Goal: Obtain resource: Download file/media

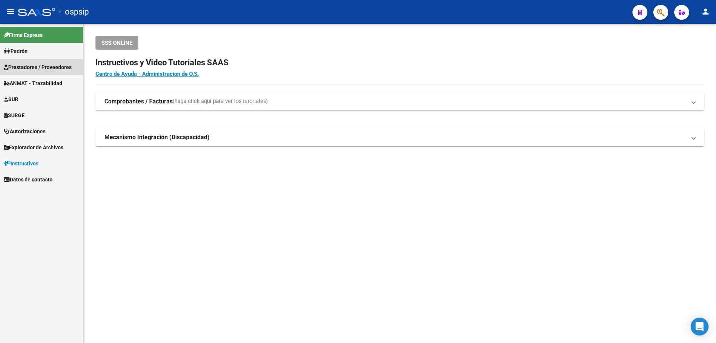
click at [47, 63] on span "Prestadores / Proveedores" at bounding box center [38, 67] width 68 height 8
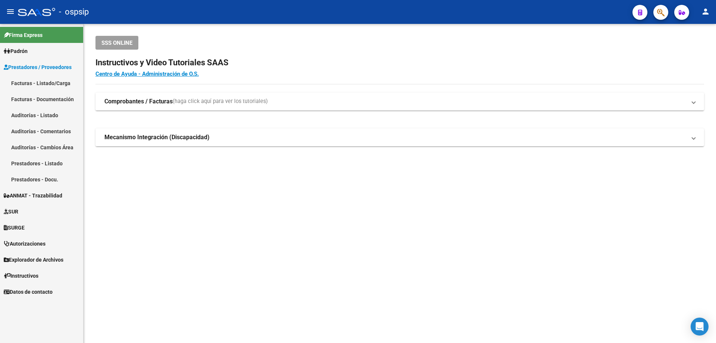
click at [52, 82] on link "Facturas - Listado/Carga" at bounding box center [41, 83] width 83 height 16
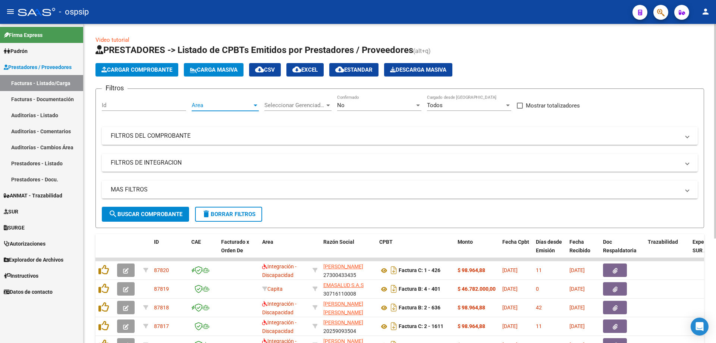
click at [253, 103] on div at bounding box center [255, 105] width 7 height 6
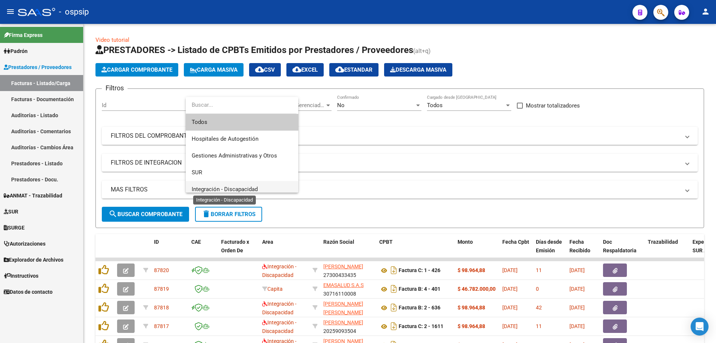
click at [224, 188] on span "Integración - Discapacidad" at bounding box center [225, 189] width 66 height 7
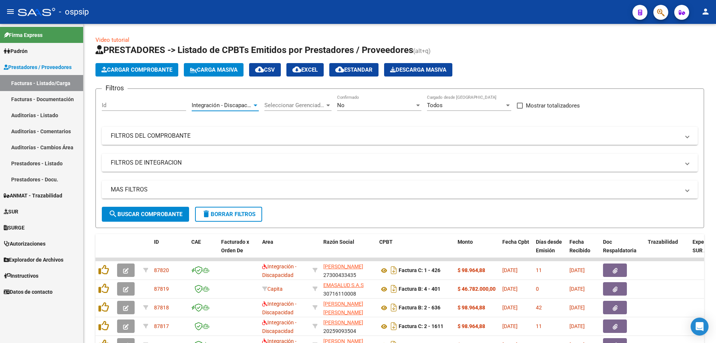
scroll to position [5, 0]
click at [418, 105] on div at bounding box center [418, 105] width 4 height 2
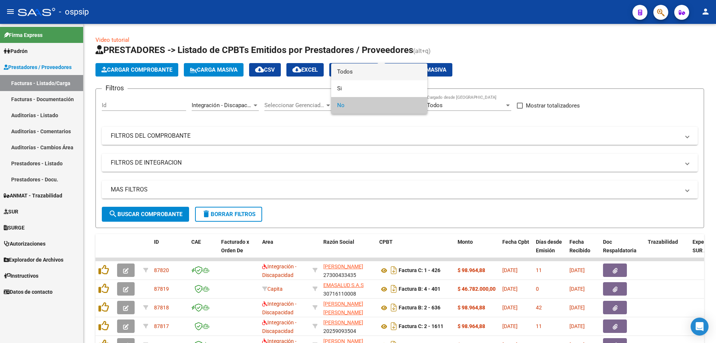
click at [387, 73] on span "Todos" at bounding box center [379, 71] width 84 height 17
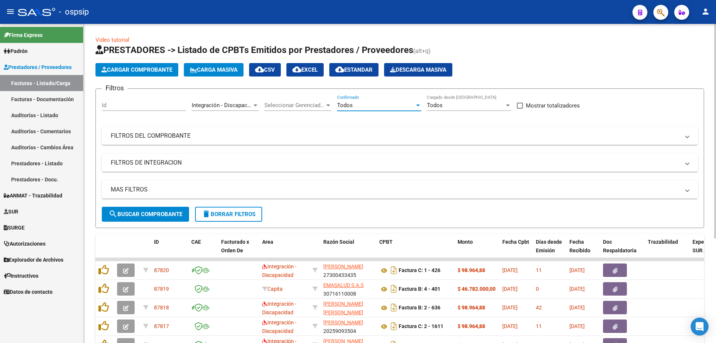
click at [137, 187] on mat-panel-title "MAS FILTROS" at bounding box center [395, 189] width 569 height 8
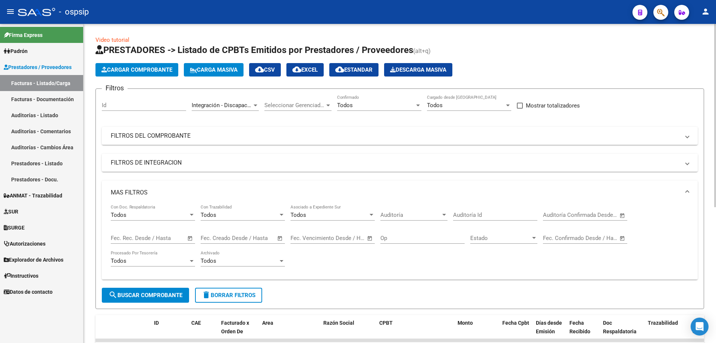
click at [187, 238] on span "Open calendar" at bounding box center [190, 238] width 18 height 18
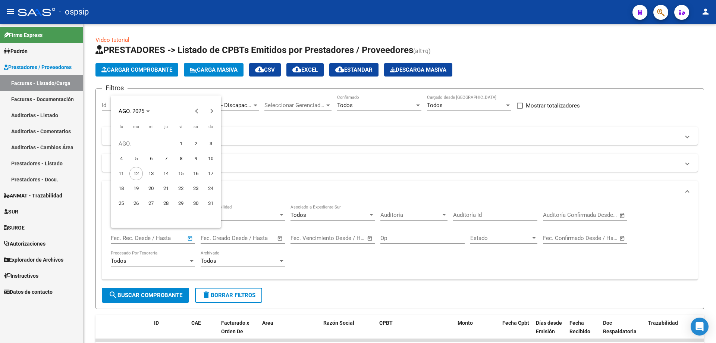
click at [125, 172] on span "11" at bounding box center [120, 173] width 13 height 13
type input "[DATE]"
click at [125, 172] on span "11" at bounding box center [120, 173] width 13 height 13
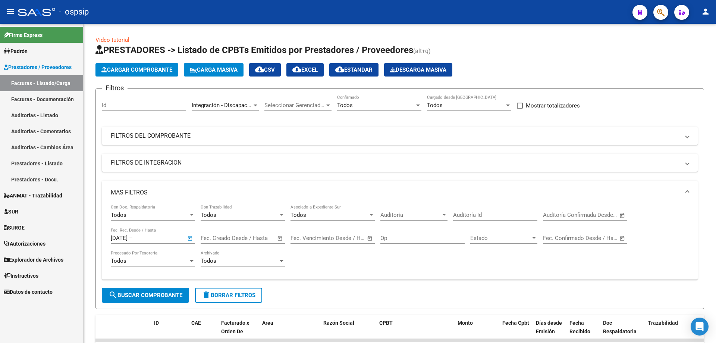
type input "[DATE]"
click at [141, 294] on span "search Buscar Comprobante" at bounding box center [145, 295] width 74 height 7
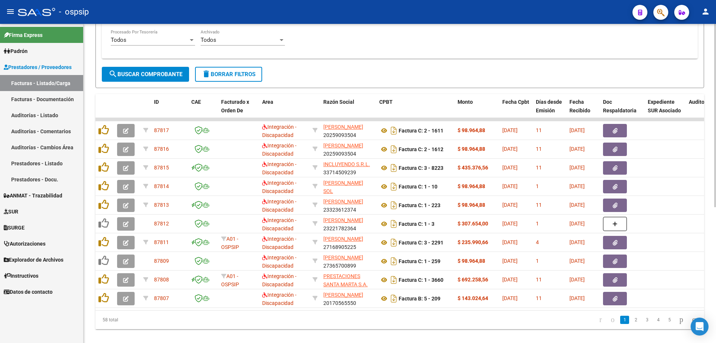
scroll to position [236, 0]
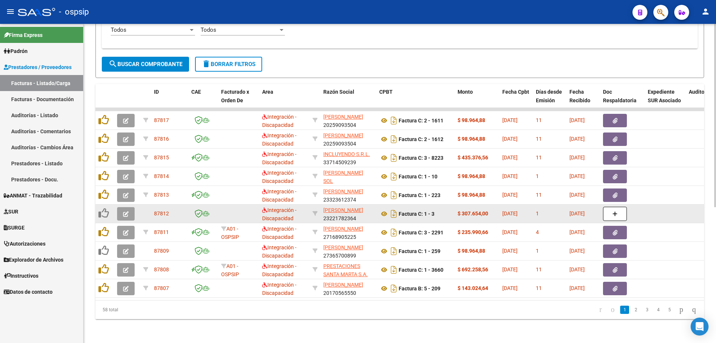
click at [119, 208] on button "button" at bounding box center [126, 213] width 18 height 13
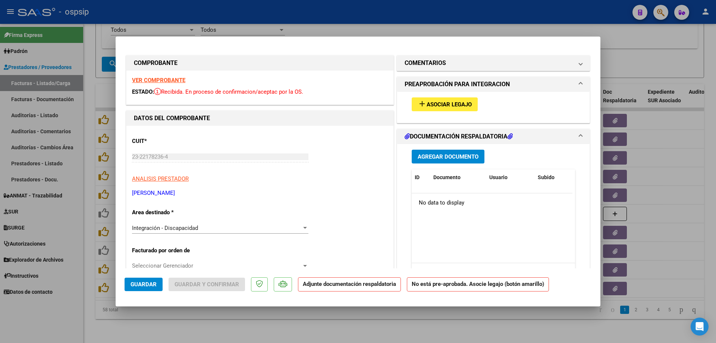
click at [163, 81] on strong "VER COMPROBANTE" at bounding box center [158, 80] width 53 height 7
click at [441, 106] on span "Asociar Legajo" at bounding box center [448, 104] width 45 height 7
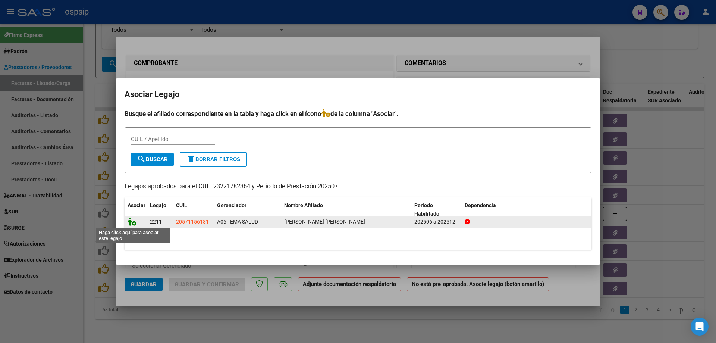
click at [135, 224] on icon at bounding box center [131, 221] width 9 height 8
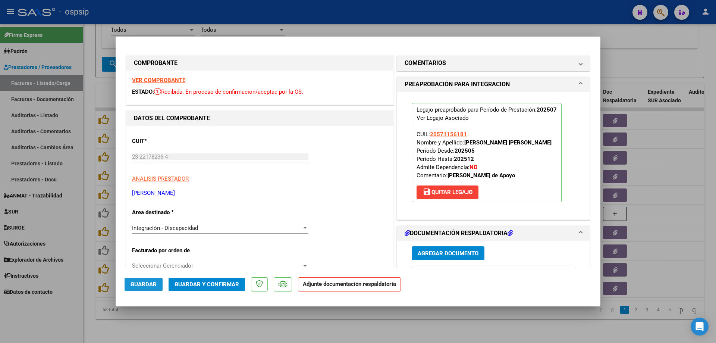
click at [143, 285] on span "Guardar" at bounding box center [143, 284] width 26 height 7
click at [90, 268] on div at bounding box center [358, 171] width 716 height 343
type input "$ 0,00"
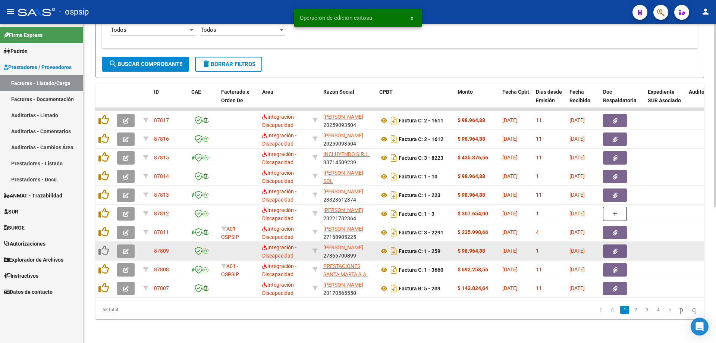
click at [122, 248] on button "button" at bounding box center [126, 250] width 18 height 13
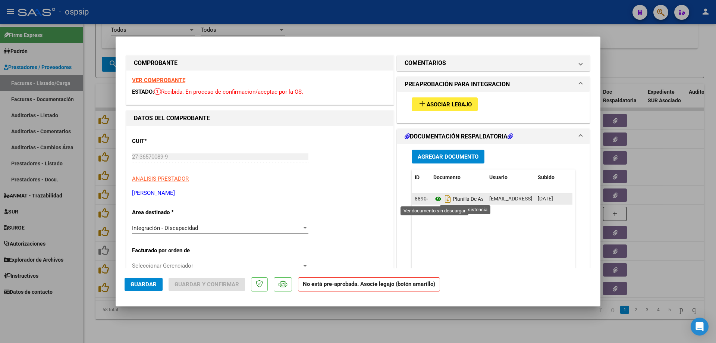
click at [433, 199] on icon at bounding box center [438, 198] width 10 height 9
click at [152, 78] on strong "VER COMPROBANTE" at bounding box center [158, 80] width 53 height 7
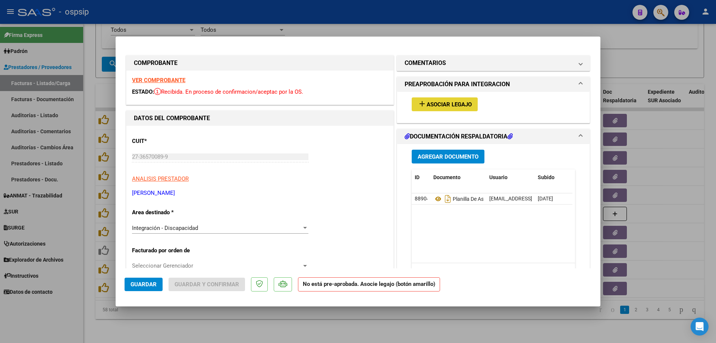
click at [431, 101] on span "Asociar Legajo" at bounding box center [448, 104] width 45 height 7
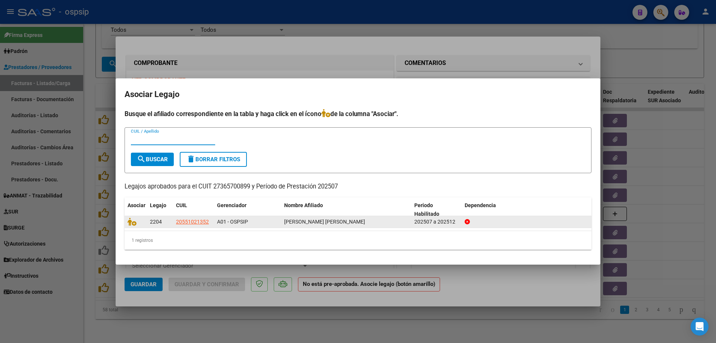
click at [135, 226] on div at bounding box center [135, 221] width 16 height 9
click at [135, 223] on icon at bounding box center [131, 221] width 9 height 8
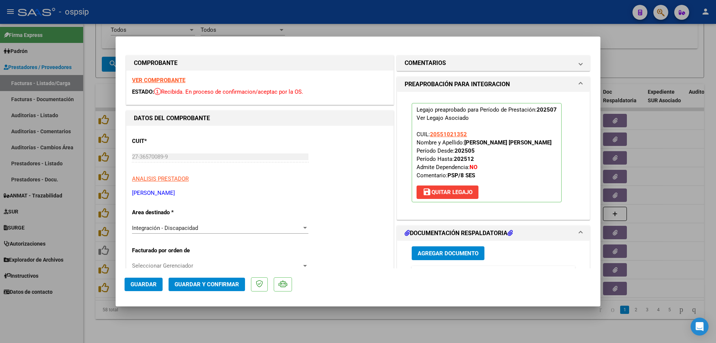
click at [144, 282] on span "Guardar" at bounding box center [143, 284] width 26 height 7
click at [88, 272] on div at bounding box center [358, 171] width 716 height 343
type input "$ 0,00"
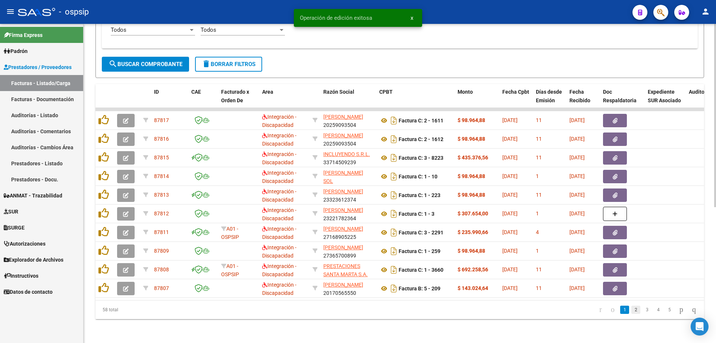
click at [631, 311] on link "2" at bounding box center [635, 309] width 9 height 8
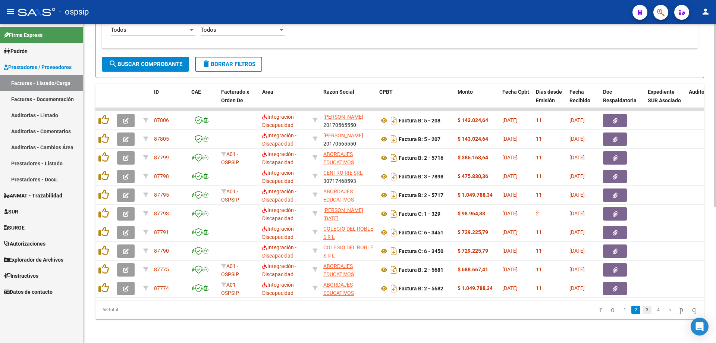
click at [642, 311] on link "3" at bounding box center [646, 309] width 9 height 8
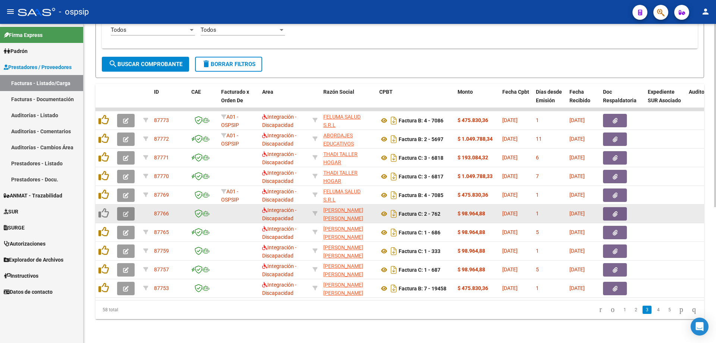
click at [119, 210] on button "button" at bounding box center [126, 213] width 18 height 13
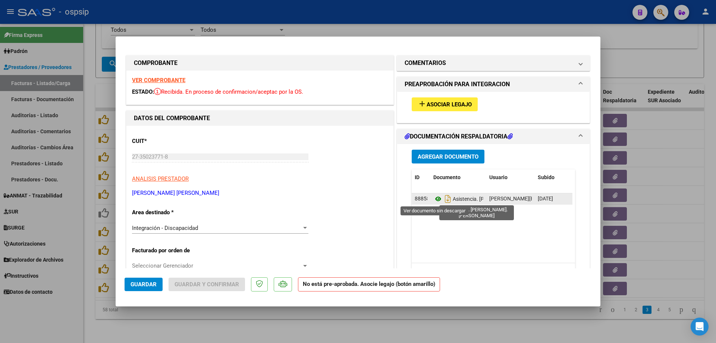
click at [434, 199] on icon at bounding box center [438, 198] width 10 height 9
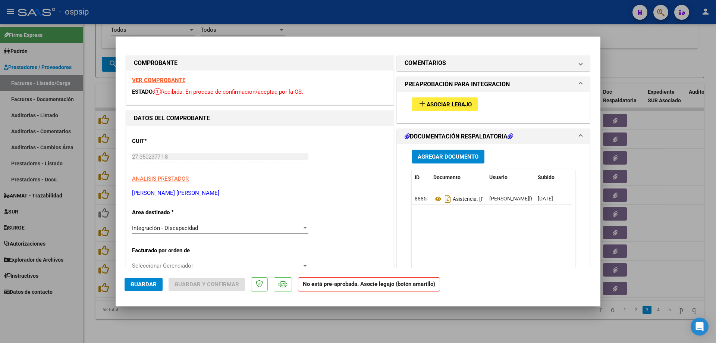
click at [179, 78] on strong "VER COMPROBANTE" at bounding box center [158, 80] width 53 height 7
click at [445, 103] on span "Asociar Legajo" at bounding box center [448, 104] width 45 height 7
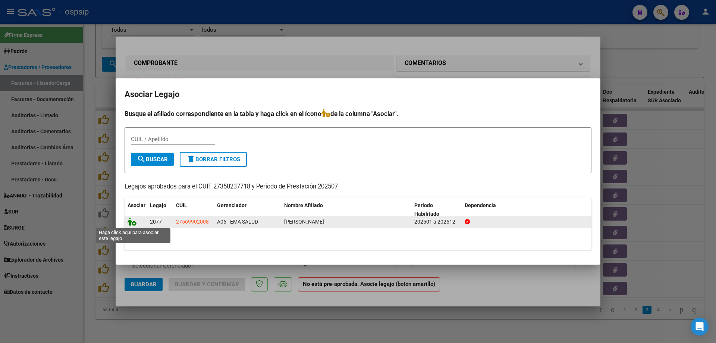
click at [133, 224] on icon at bounding box center [131, 221] width 9 height 8
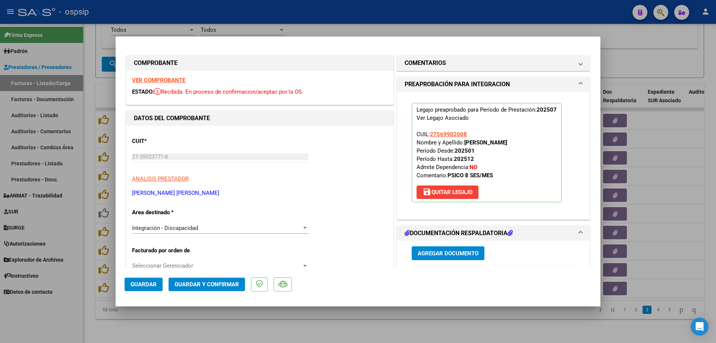
click at [141, 279] on button "Guardar" at bounding box center [144, 283] width 38 height 13
click at [88, 276] on div at bounding box center [358, 171] width 716 height 343
type input "$ 0,00"
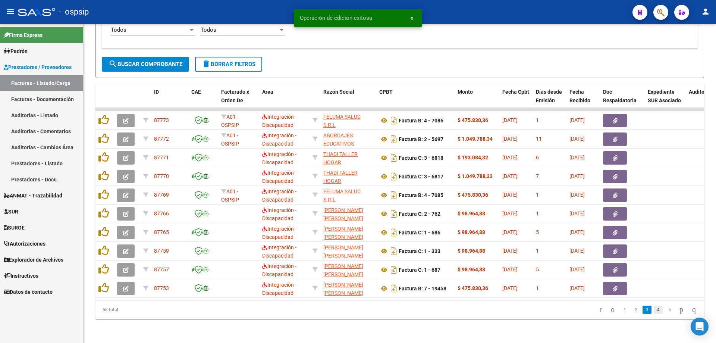
click at [653, 309] on link "4" at bounding box center [657, 309] width 9 height 8
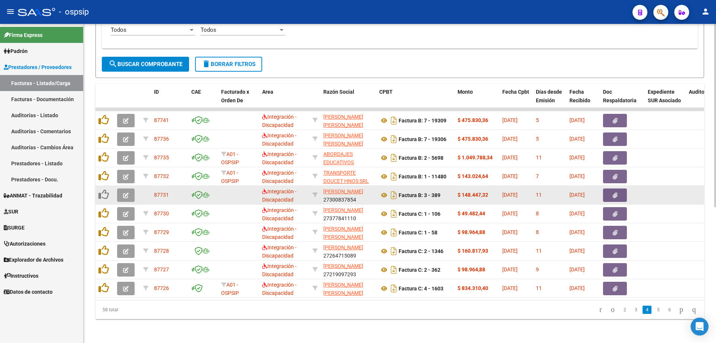
click at [119, 192] on button "button" at bounding box center [126, 194] width 18 height 13
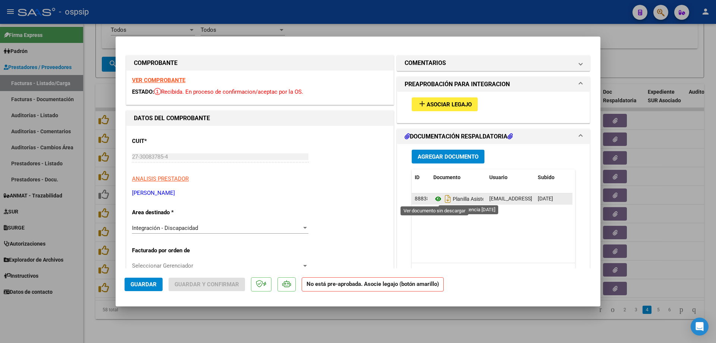
click at [435, 198] on icon at bounding box center [438, 198] width 10 height 9
click at [173, 79] on strong "VER COMPROBANTE" at bounding box center [158, 80] width 53 height 7
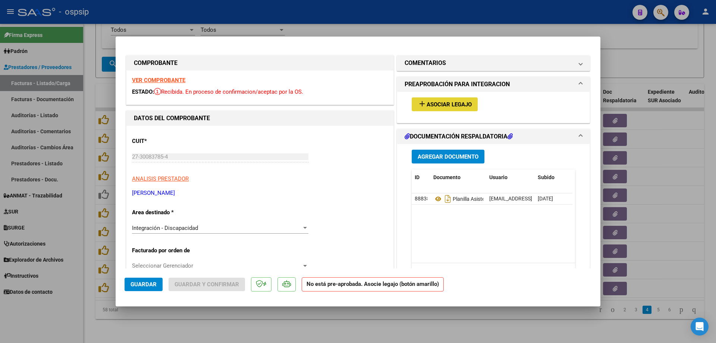
click at [450, 103] on span "Asociar Legajo" at bounding box center [448, 104] width 45 height 7
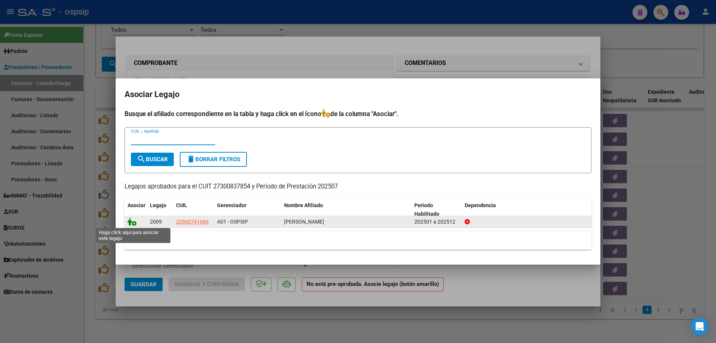
click at [132, 224] on icon at bounding box center [131, 221] width 9 height 8
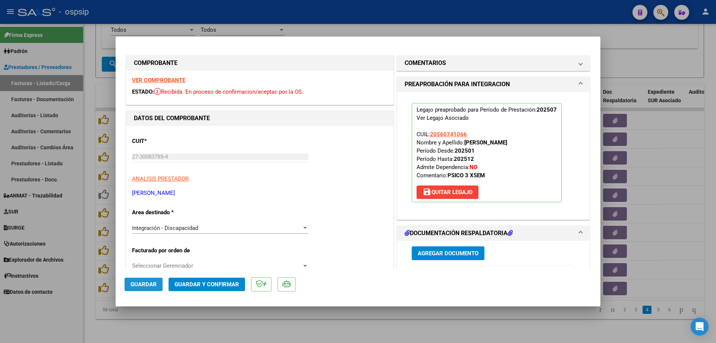
click at [127, 284] on button "Guardar" at bounding box center [144, 283] width 38 height 13
click at [83, 275] on div at bounding box center [358, 171] width 716 height 343
type input "$ 0,00"
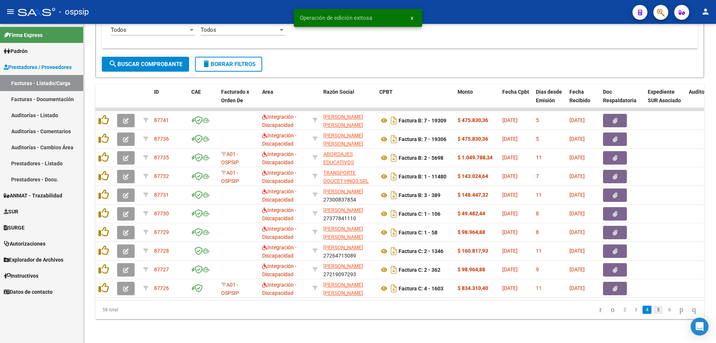
click at [653, 311] on link "5" at bounding box center [657, 309] width 9 height 8
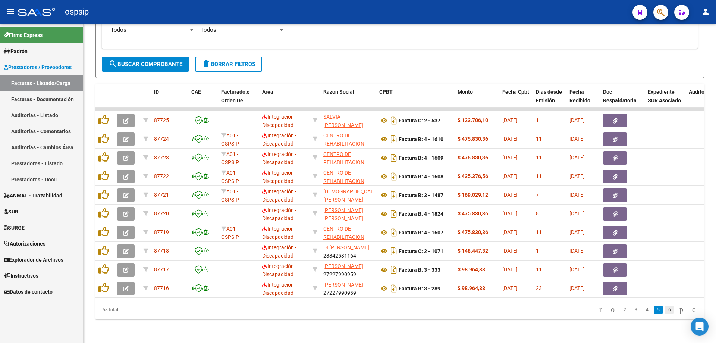
click at [665, 309] on link "6" at bounding box center [669, 309] width 9 height 8
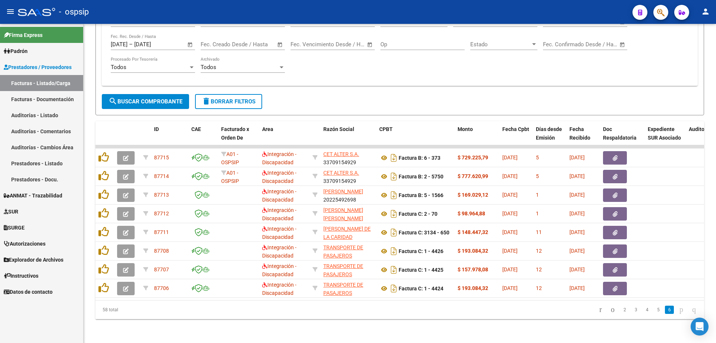
scroll to position [199, 0]
click at [598, 309] on icon "go to first page" at bounding box center [600, 309] width 5 height 9
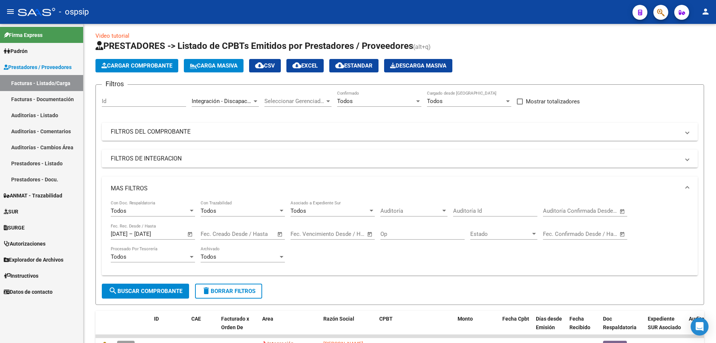
scroll to position [0, 0]
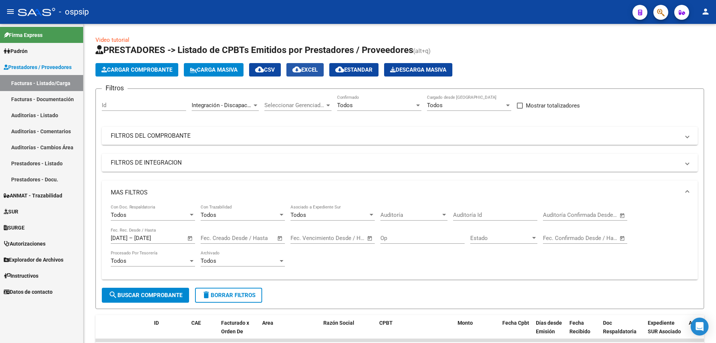
click at [311, 69] on span "cloud_download EXCEL" at bounding box center [304, 69] width 25 height 7
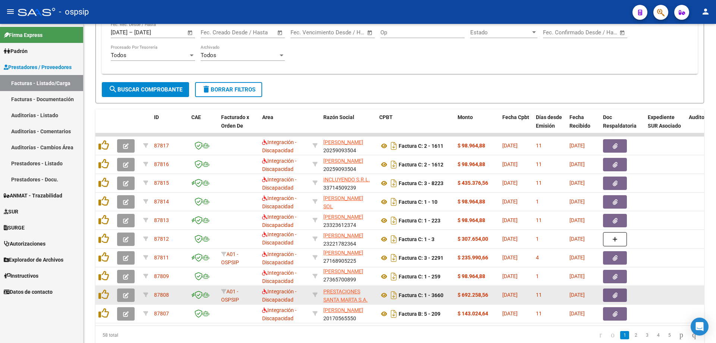
scroll to position [236, 0]
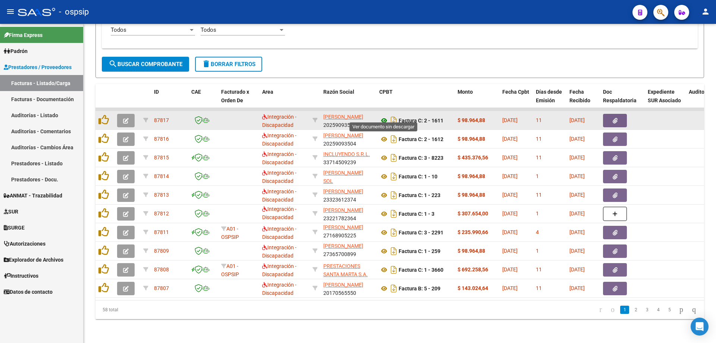
click at [383, 116] on icon at bounding box center [384, 120] width 10 height 9
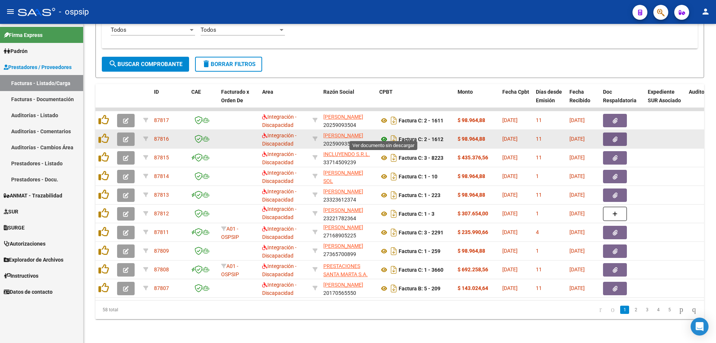
click at [382, 135] on icon at bounding box center [384, 139] width 10 height 9
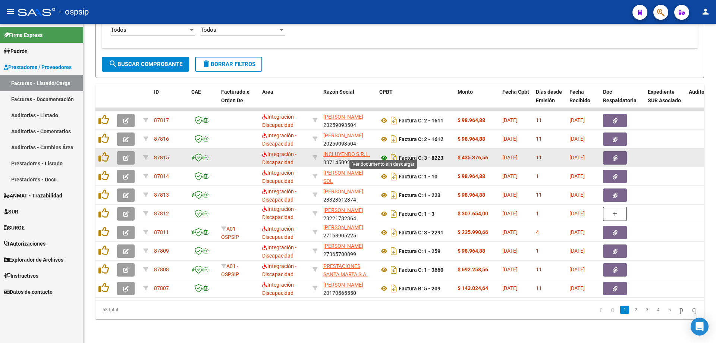
click at [384, 153] on icon at bounding box center [384, 157] width 10 height 9
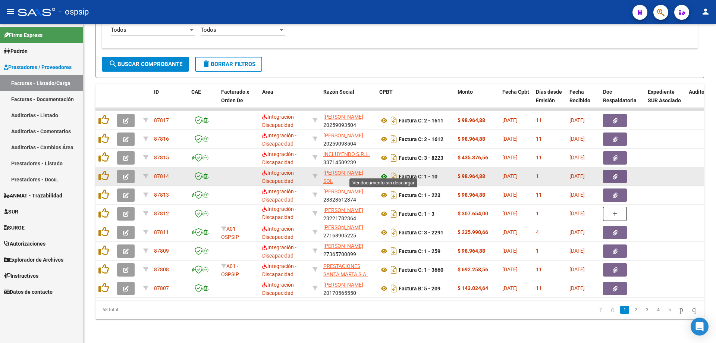
click at [381, 172] on icon at bounding box center [384, 176] width 10 height 9
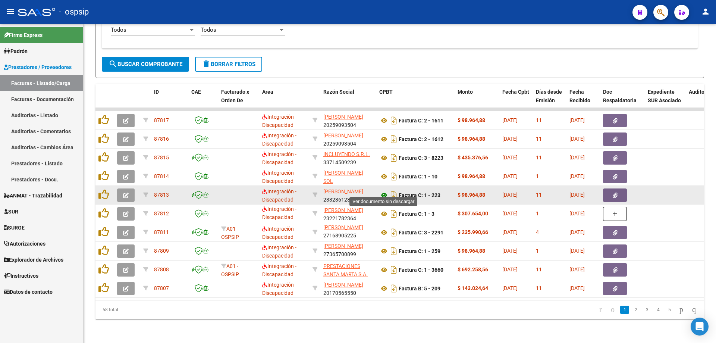
click at [383, 191] on icon at bounding box center [384, 194] width 10 height 9
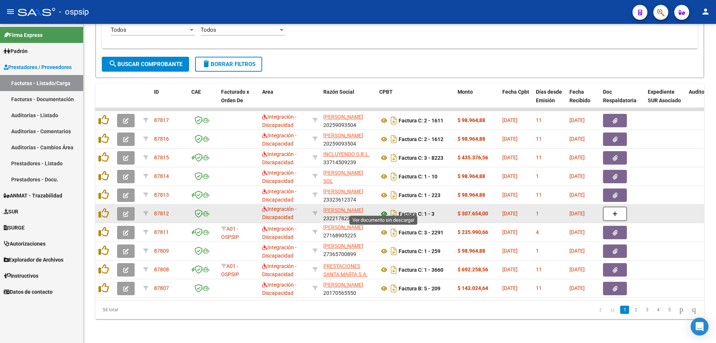
click at [383, 209] on icon at bounding box center [384, 213] width 10 height 9
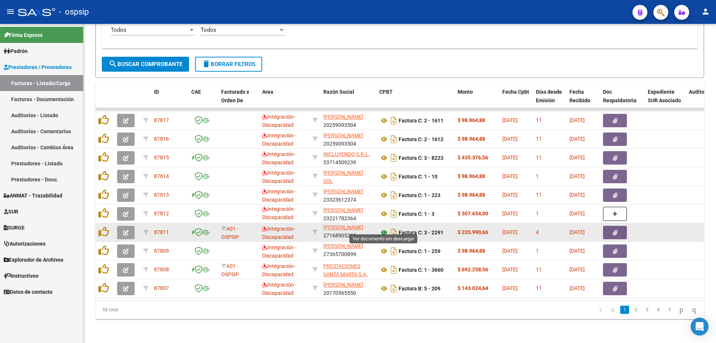
click at [385, 228] on icon at bounding box center [384, 232] width 10 height 9
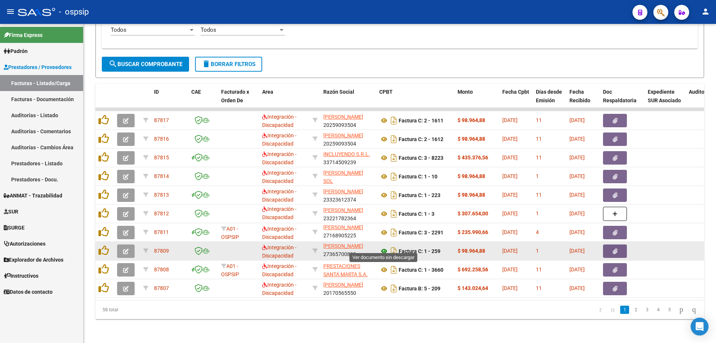
click at [383, 246] on icon at bounding box center [384, 250] width 10 height 9
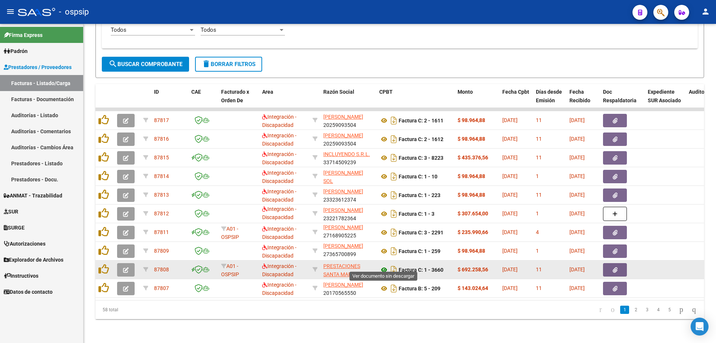
click at [384, 265] on icon at bounding box center [384, 269] width 10 height 9
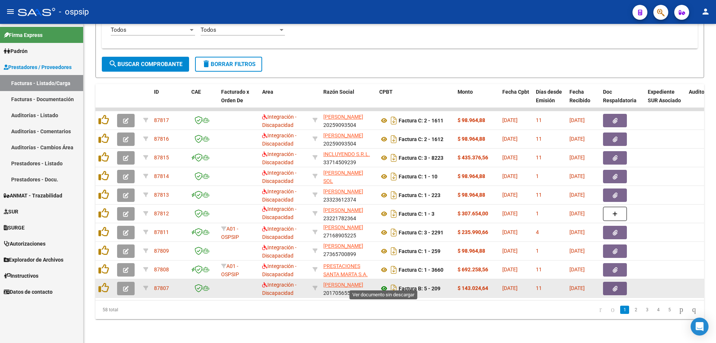
click at [385, 284] on icon at bounding box center [384, 288] width 10 height 9
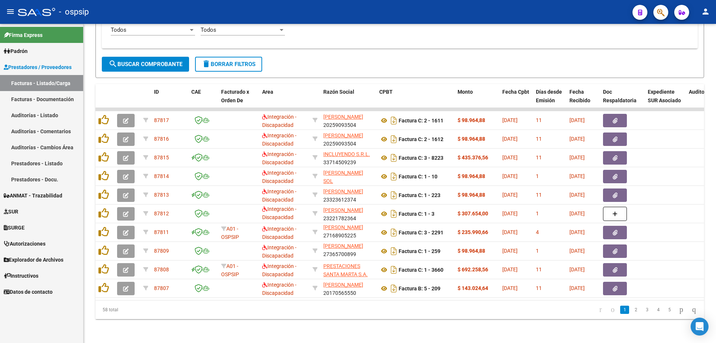
click at [631, 311] on link "2" at bounding box center [635, 309] width 9 height 8
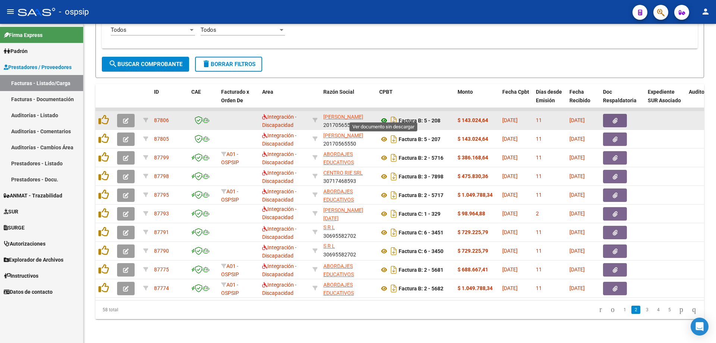
click at [383, 116] on icon at bounding box center [384, 120] width 10 height 9
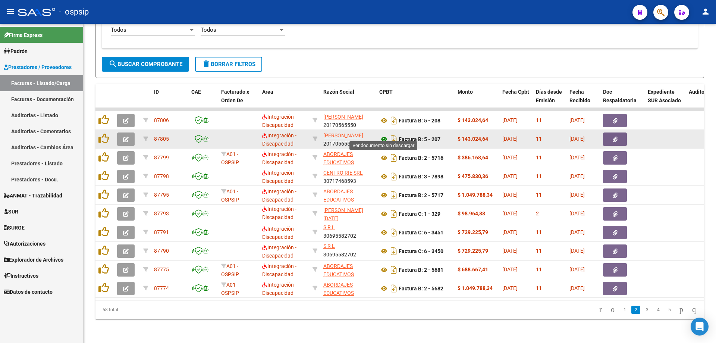
click at [385, 135] on icon at bounding box center [384, 139] width 10 height 9
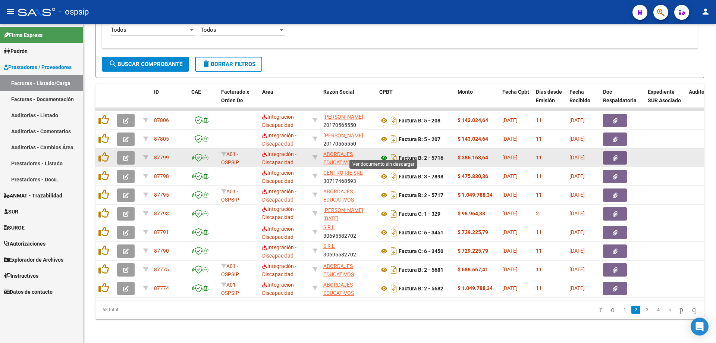
click at [385, 153] on icon at bounding box center [384, 157] width 10 height 9
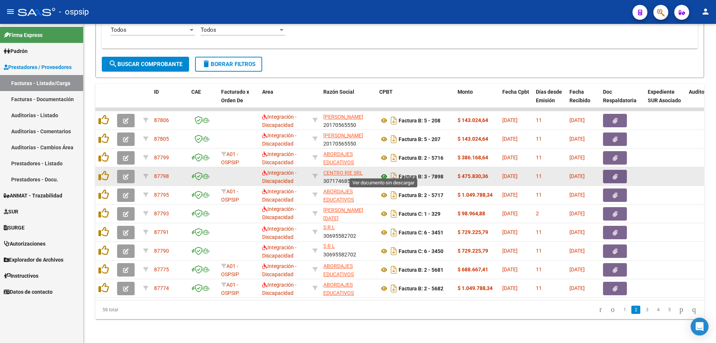
click at [384, 172] on icon at bounding box center [384, 176] width 10 height 9
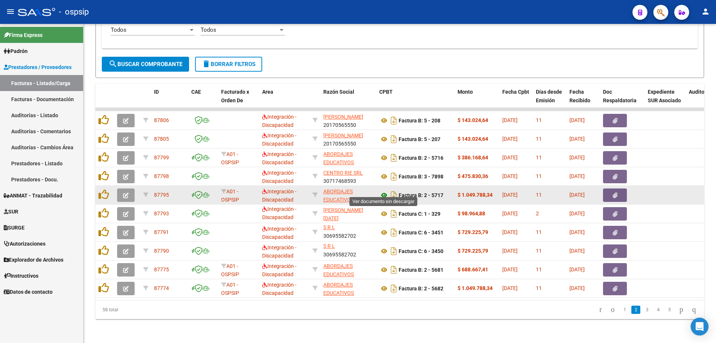
click at [383, 190] on icon at bounding box center [384, 194] width 10 height 9
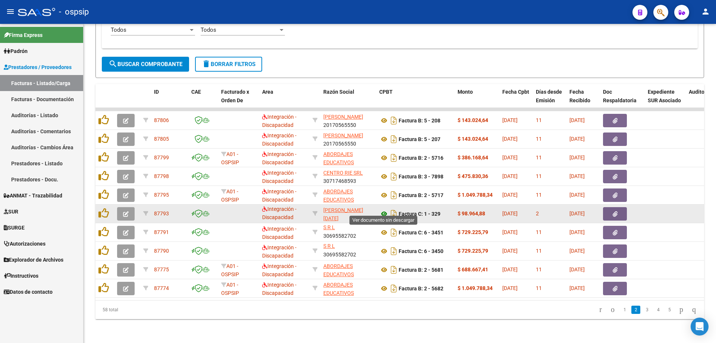
click at [385, 209] on icon at bounding box center [384, 213] width 10 height 9
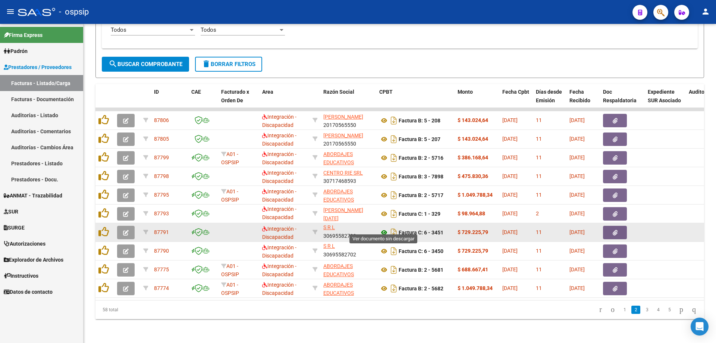
click at [383, 228] on icon at bounding box center [384, 232] width 10 height 9
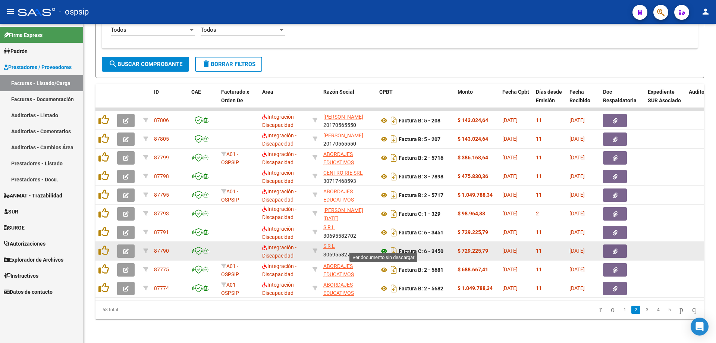
click at [384, 246] on icon at bounding box center [384, 250] width 10 height 9
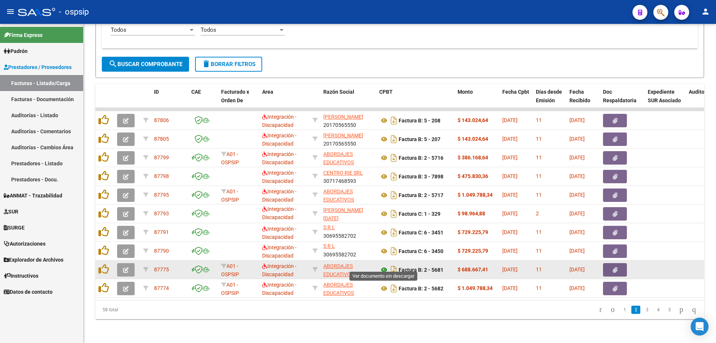
click at [383, 265] on icon at bounding box center [384, 269] width 10 height 9
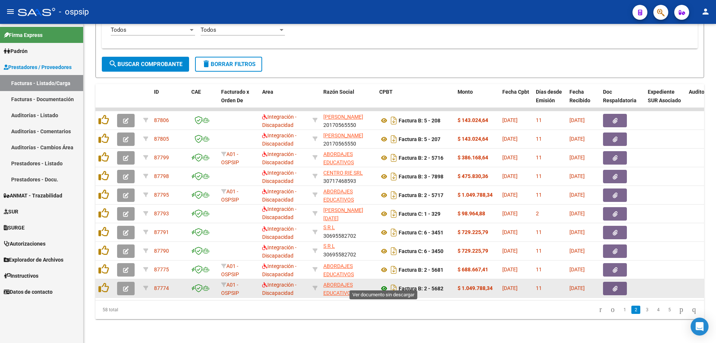
click at [385, 284] on icon at bounding box center [384, 288] width 10 height 9
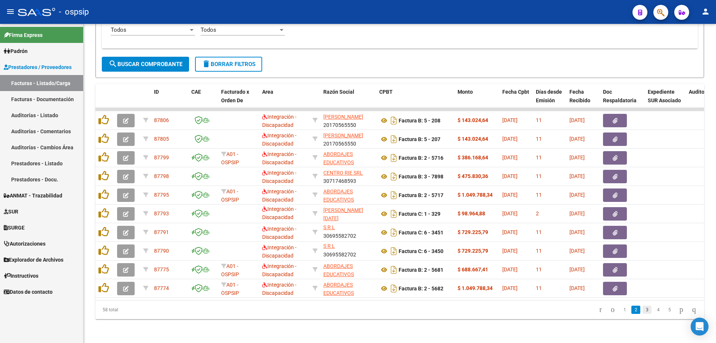
click at [642, 308] on link "3" at bounding box center [646, 309] width 9 height 8
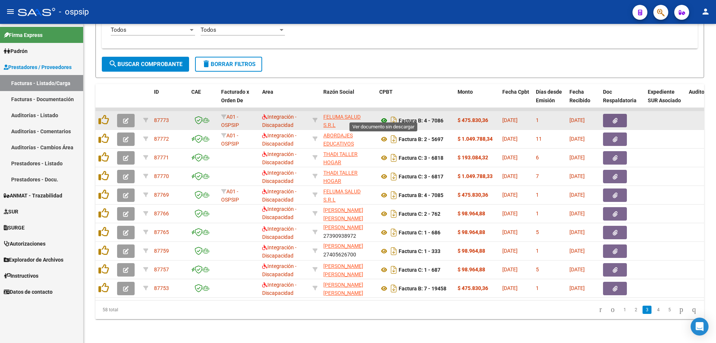
click at [385, 116] on icon at bounding box center [384, 120] width 10 height 9
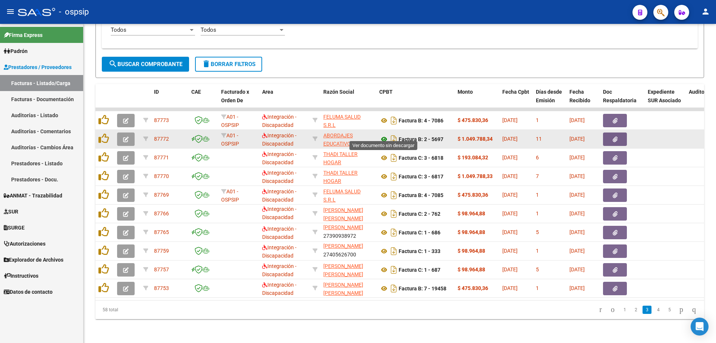
click at [384, 135] on icon at bounding box center [384, 139] width 10 height 9
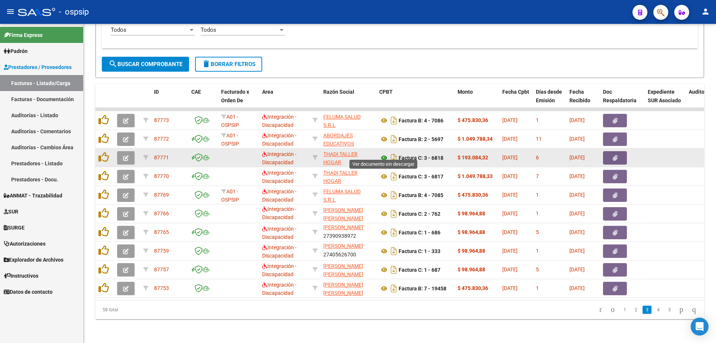
click at [383, 153] on icon at bounding box center [384, 157] width 10 height 9
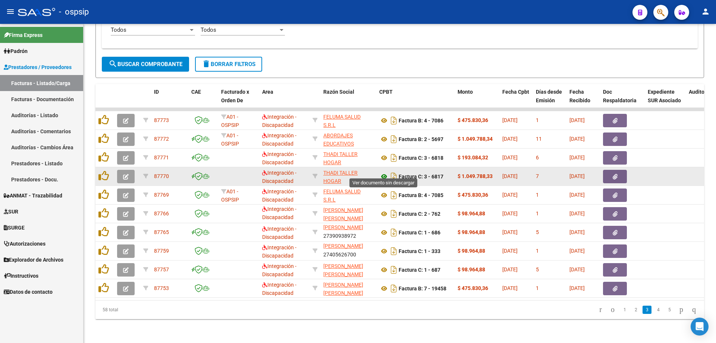
click at [385, 172] on icon at bounding box center [384, 176] width 10 height 9
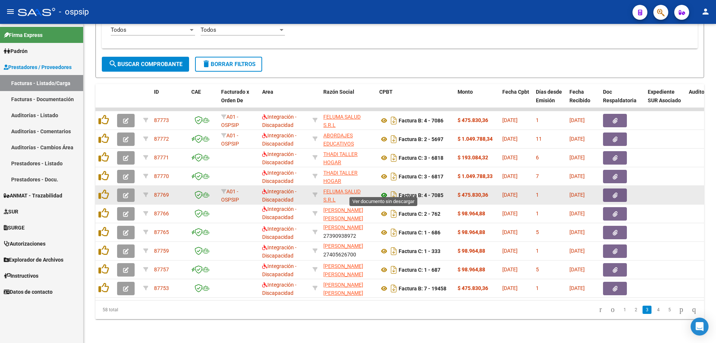
click at [383, 190] on icon at bounding box center [384, 194] width 10 height 9
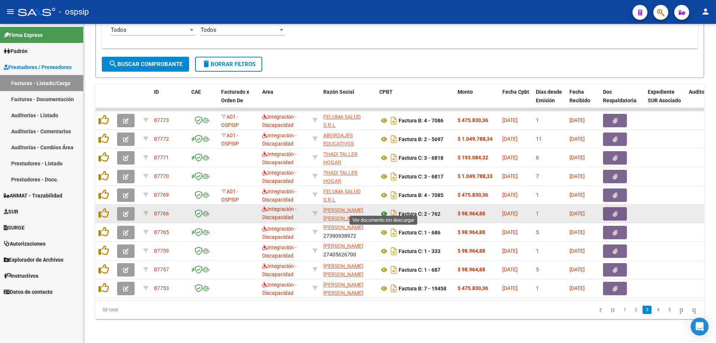
click at [384, 209] on icon at bounding box center [384, 213] width 10 height 9
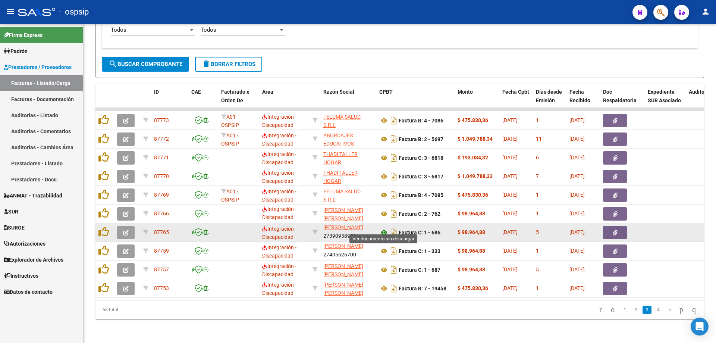
click at [384, 228] on icon at bounding box center [384, 232] width 10 height 9
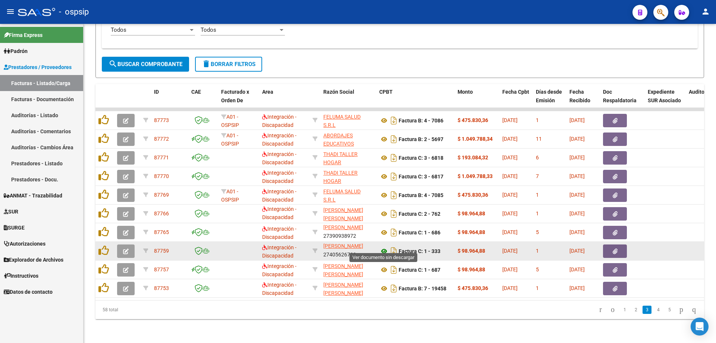
click at [382, 246] on icon at bounding box center [384, 250] width 10 height 9
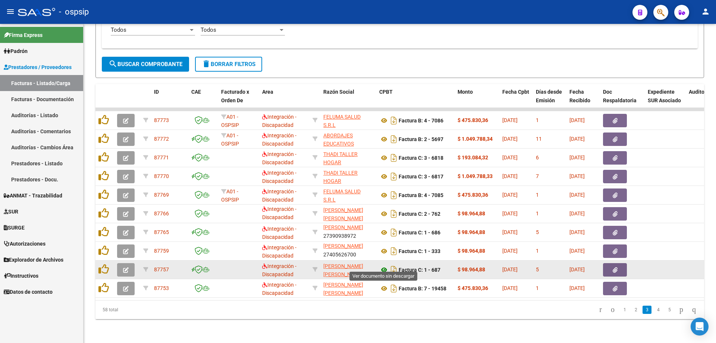
click at [383, 265] on icon at bounding box center [384, 269] width 10 height 9
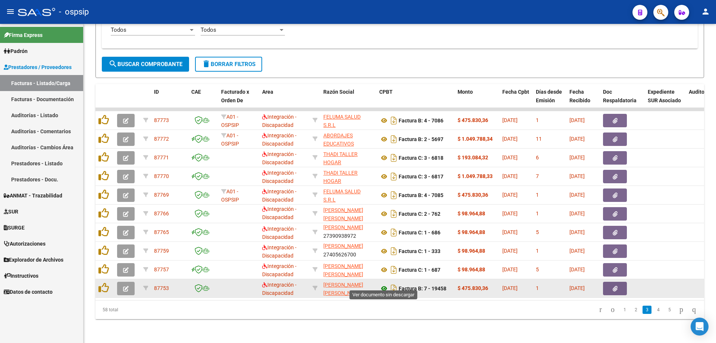
click at [384, 284] on icon at bounding box center [384, 288] width 10 height 9
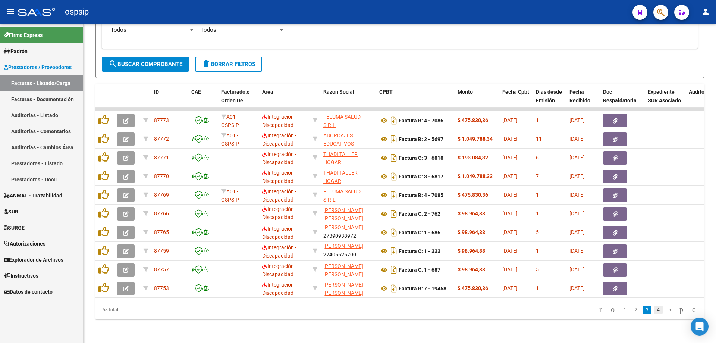
click at [653, 310] on link "4" at bounding box center [657, 309] width 9 height 8
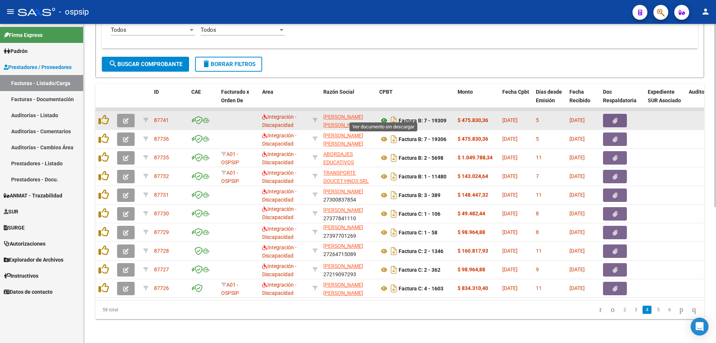
click at [385, 116] on icon at bounding box center [384, 120] width 10 height 9
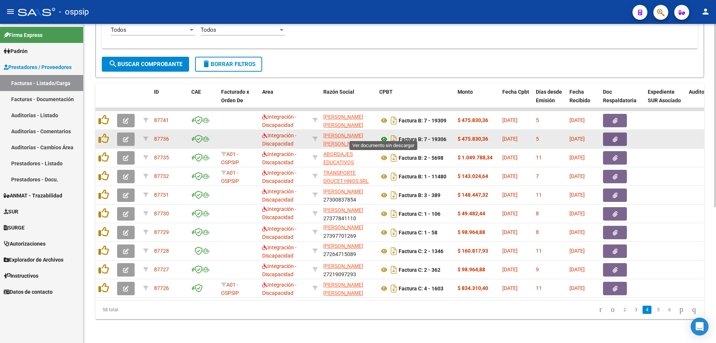
click at [383, 135] on icon at bounding box center [384, 139] width 10 height 9
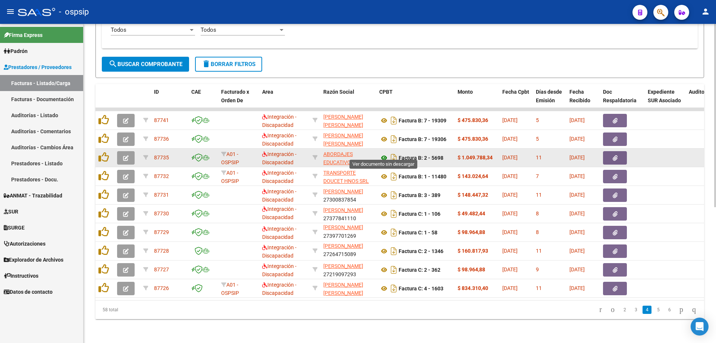
click at [384, 154] on icon at bounding box center [384, 157] width 10 height 9
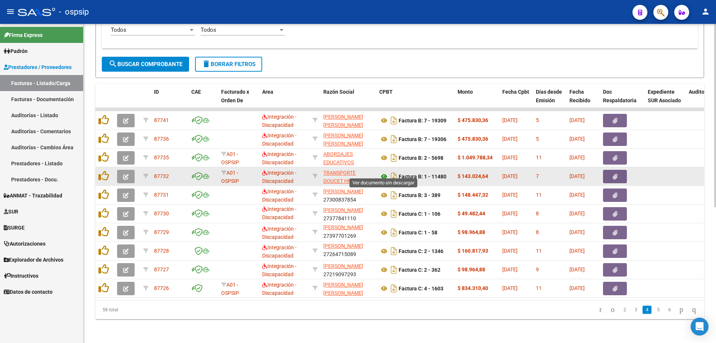
click at [383, 172] on icon at bounding box center [384, 176] width 10 height 9
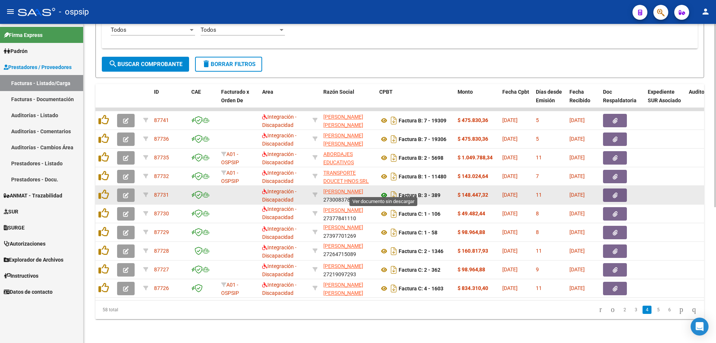
click at [385, 191] on icon at bounding box center [384, 194] width 10 height 9
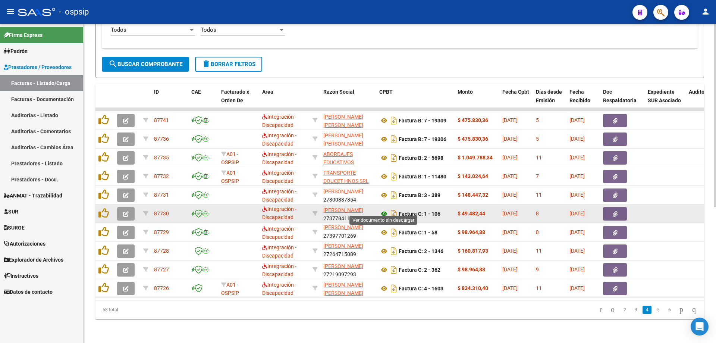
click at [384, 209] on icon at bounding box center [384, 213] width 10 height 9
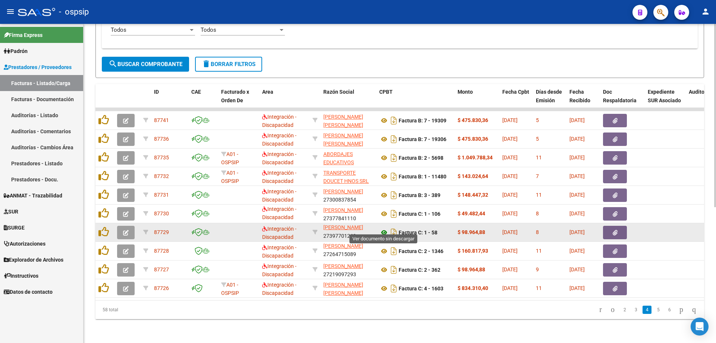
click at [382, 228] on icon at bounding box center [384, 232] width 10 height 9
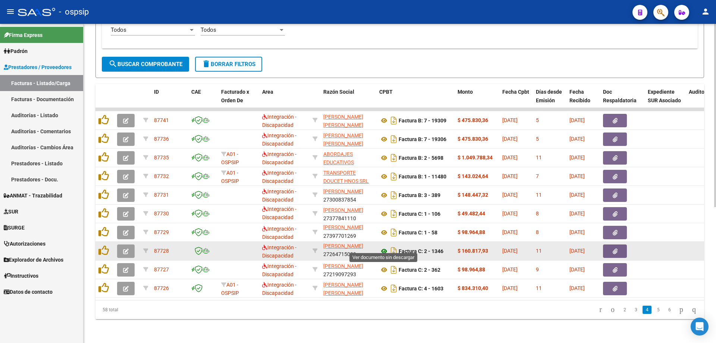
click at [383, 247] on icon at bounding box center [384, 250] width 10 height 9
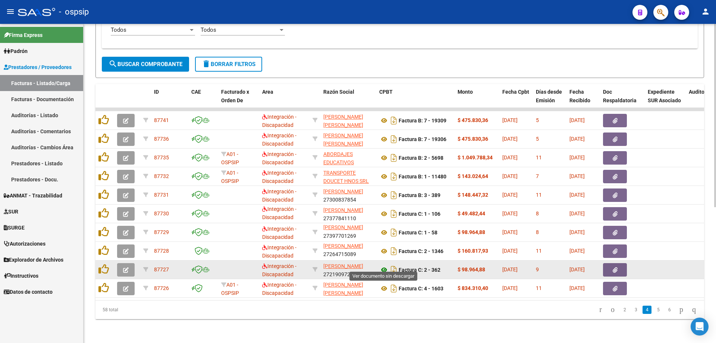
click at [383, 265] on icon at bounding box center [384, 269] width 10 height 9
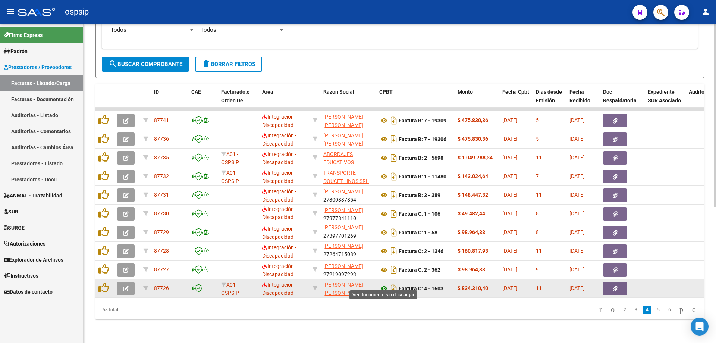
click at [382, 284] on icon at bounding box center [384, 288] width 10 height 9
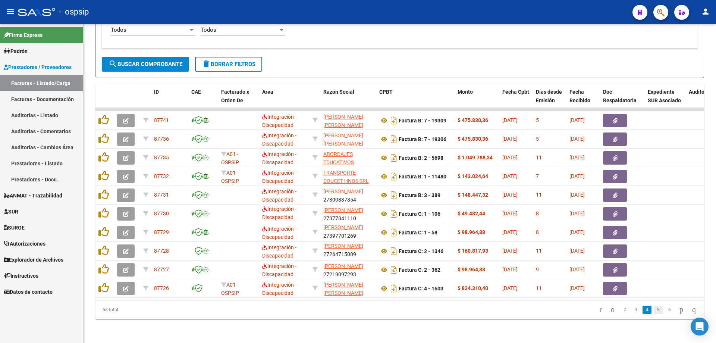
click at [653, 310] on link "5" at bounding box center [657, 309] width 9 height 8
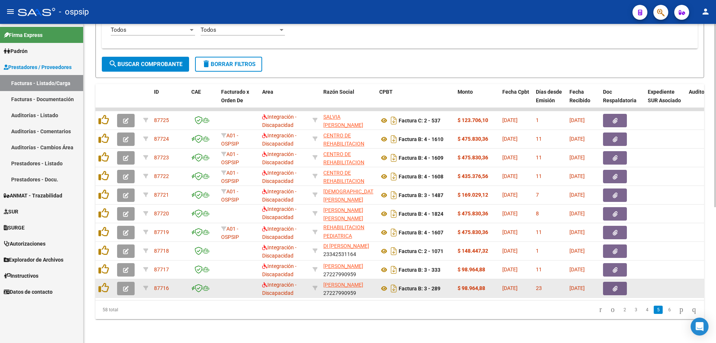
scroll to position [1, 0]
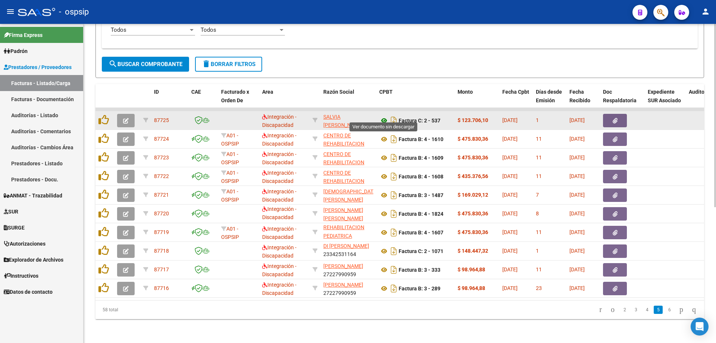
click at [383, 116] on icon at bounding box center [384, 120] width 10 height 9
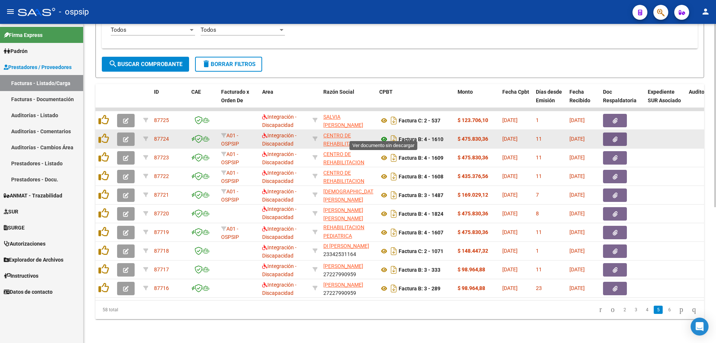
click at [384, 135] on icon at bounding box center [384, 139] width 10 height 9
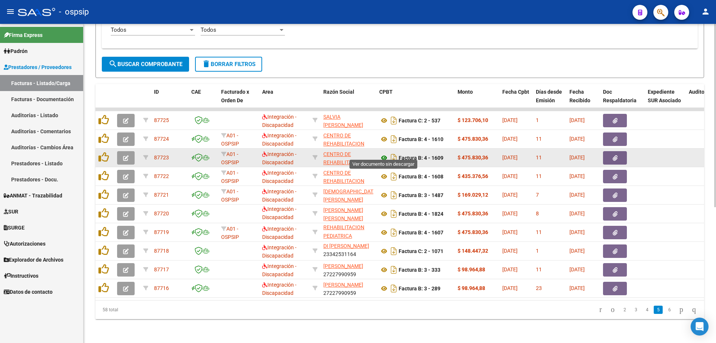
click at [384, 153] on icon at bounding box center [384, 157] width 10 height 9
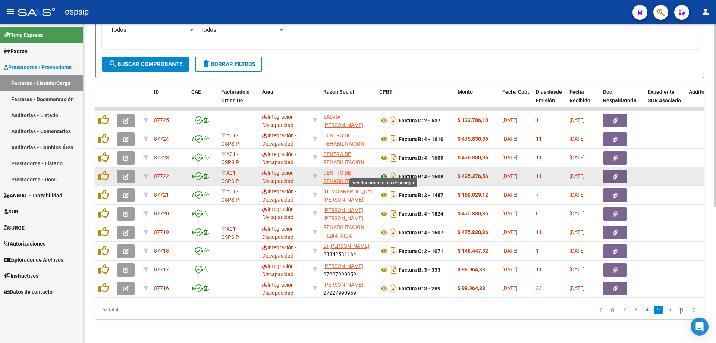
click at [385, 172] on icon at bounding box center [384, 176] width 10 height 9
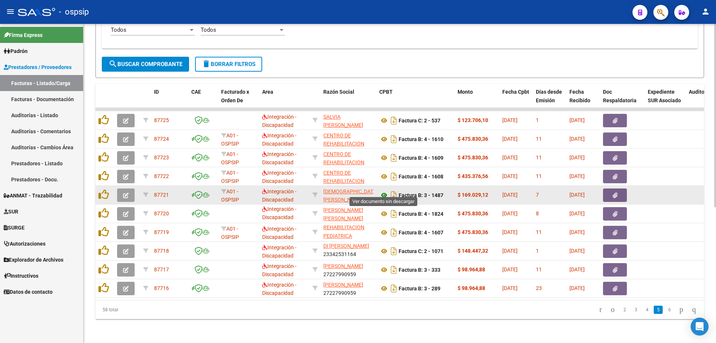
click at [385, 190] on icon at bounding box center [384, 194] width 10 height 9
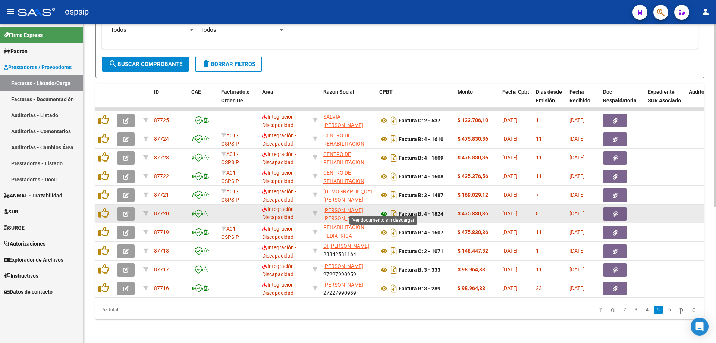
click at [382, 209] on icon at bounding box center [384, 213] width 10 height 9
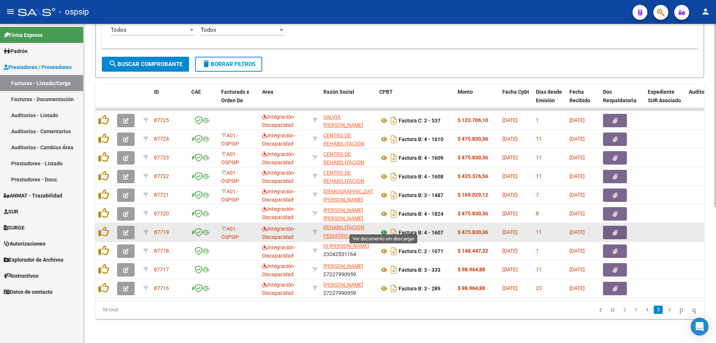
click at [382, 228] on icon at bounding box center [384, 232] width 10 height 9
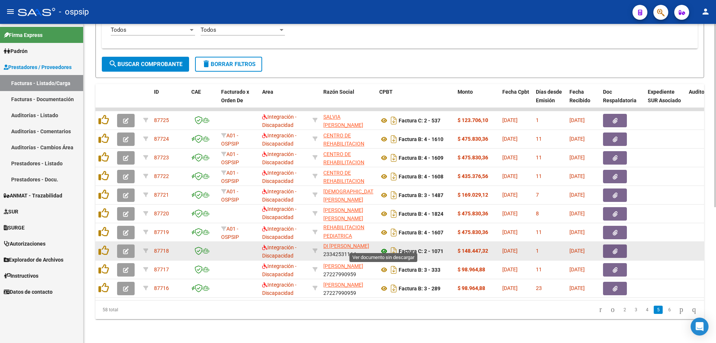
click at [382, 246] on icon at bounding box center [384, 250] width 10 height 9
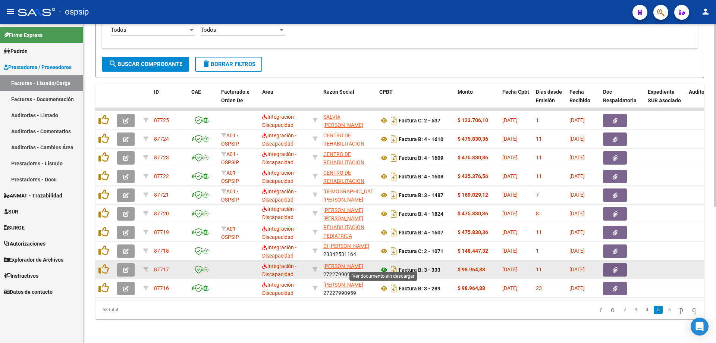
click at [386, 265] on icon at bounding box center [384, 269] width 10 height 9
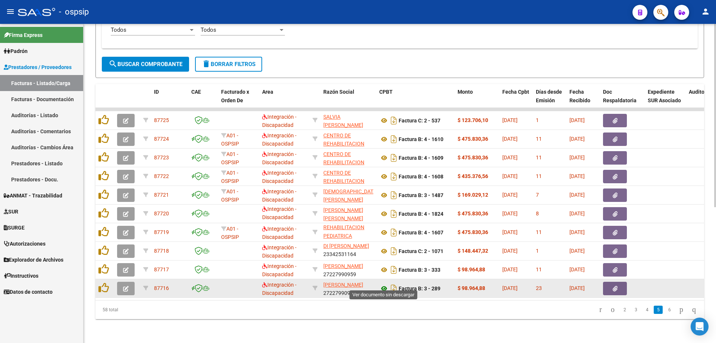
click at [382, 284] on icon at bounding box center [384, 288] width 10 height 9
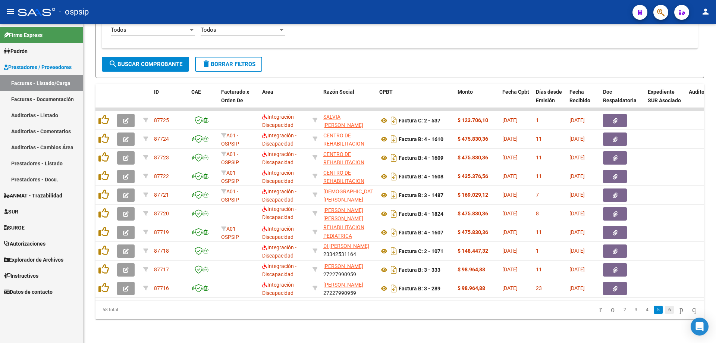
click at [665, 309] on link "6" at bounding box center [669, 309] width 9 height 8
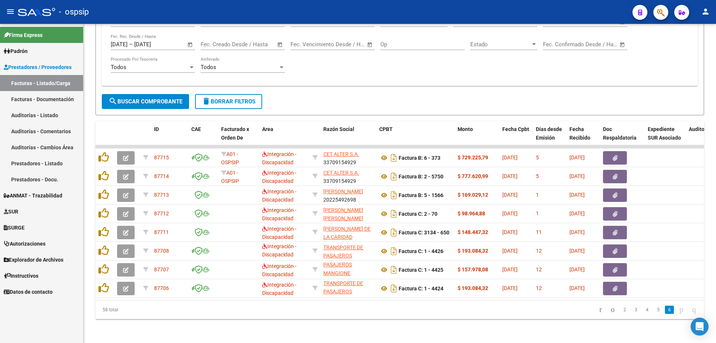
scroll to position [10, 0]
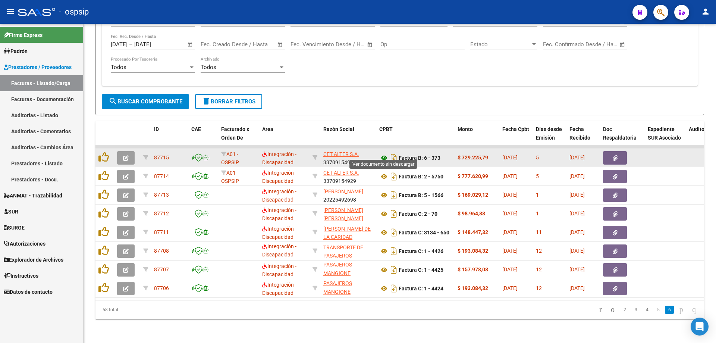
click at [383, 153] on icon at bounding box center [384, 157] width 10 height 9
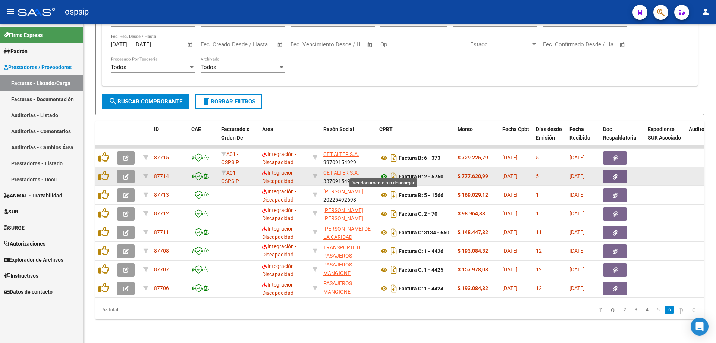
click at [382, 172] on icon at bounding box center [384, 176] width 10 height 9
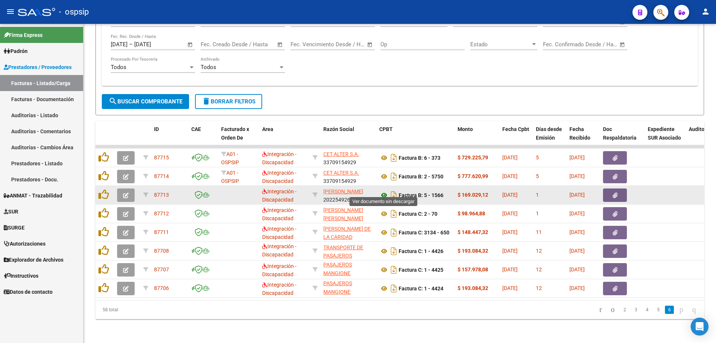
click at [384, 190] on icon at bounding box center [384, 194] width 10 height 9
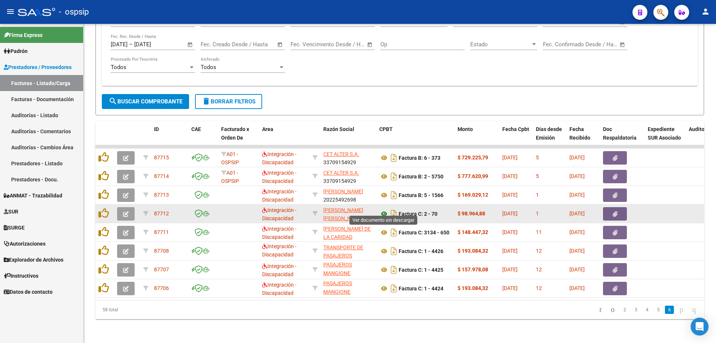
click at [384, 209] on icon at bounding box center [384, 213] width 10 height 9
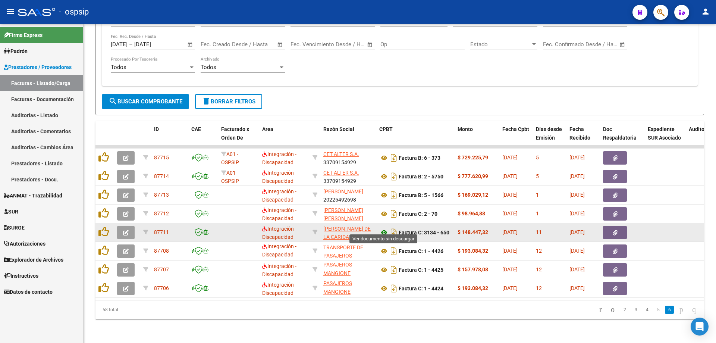
click at [385, 228] on icon at bounding box center [384, 232] width 10 height 9
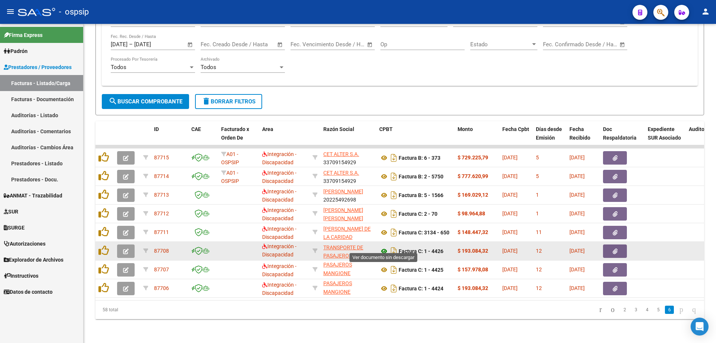
click at [385, 246] on icon at bounding box center [384, 250] width 10 height 9
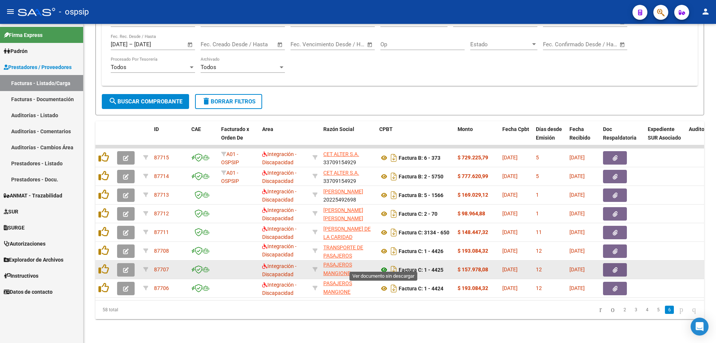
click at [383, 265] on icon at bounding box center [384, 269] width 10 height 9
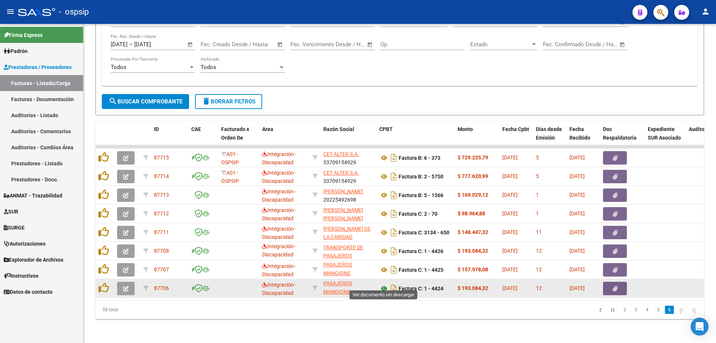
click at [382, 284] on icon at bounding box center [384, 288] width 10 height 9
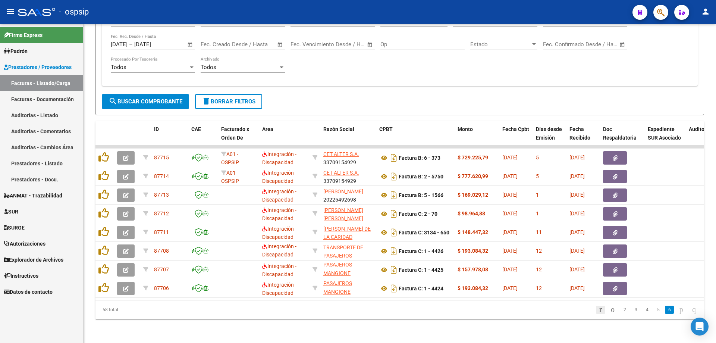
click at [598, 311] on icon "go to first page" at bounding box center [600, 309] width 5 height 9
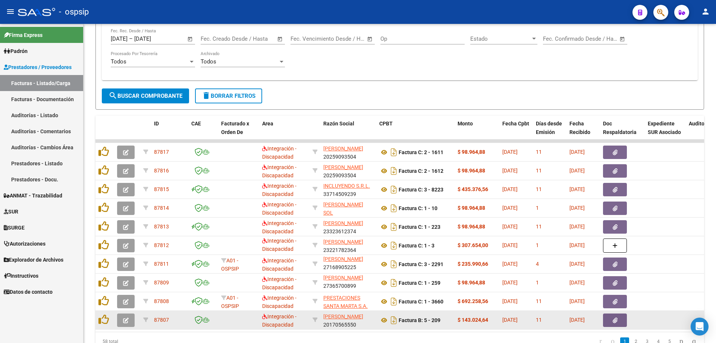
scroll to position [236, 0]
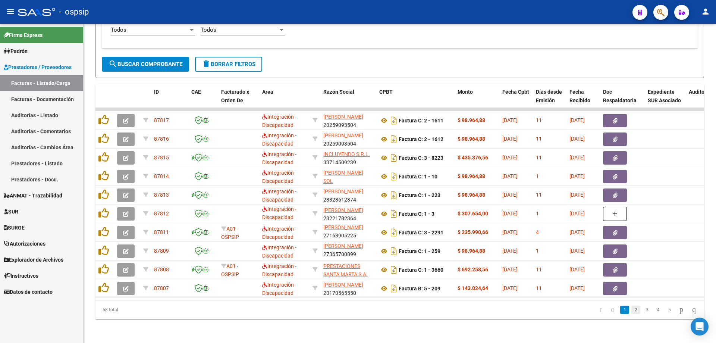
click at [631, 309] on link "2" at bounding box center [635, 309] width 9 height 8
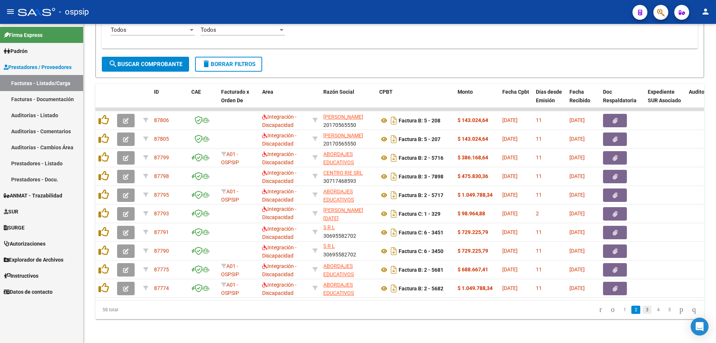
click at [642, 311] on link "3" at bounding box center [646, 309] width 9 height 8
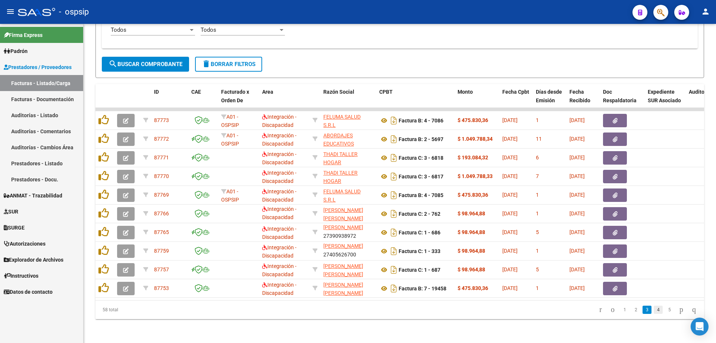
click at [653, 308] on link "4" at bounding box center [657, 309] width 9 height 8
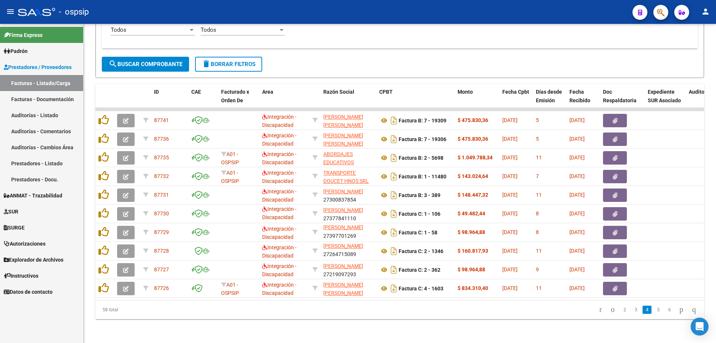
click at [653, 308] on link "5" at bounding box center [657, 309] width 9 height 8
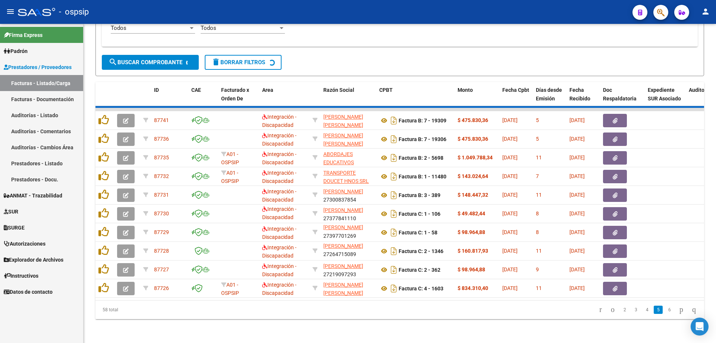
scroll to position [1, 0]
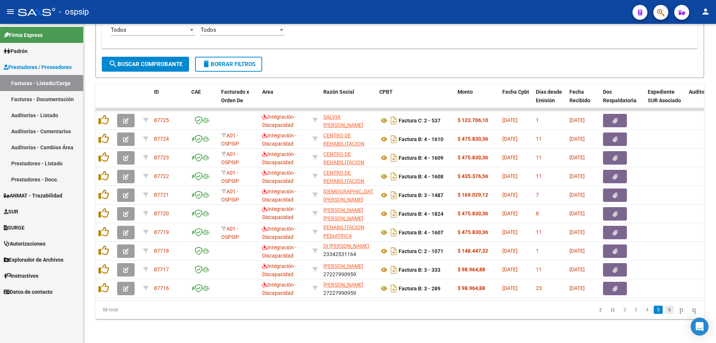
click at [665, 308] on link "6" at bounding box center [669, 309] width 9 height 8
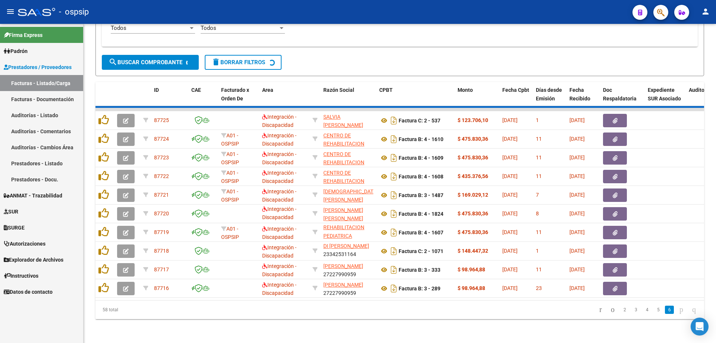
scroll to position [10, 0]
